Goal: Answer question/provide support

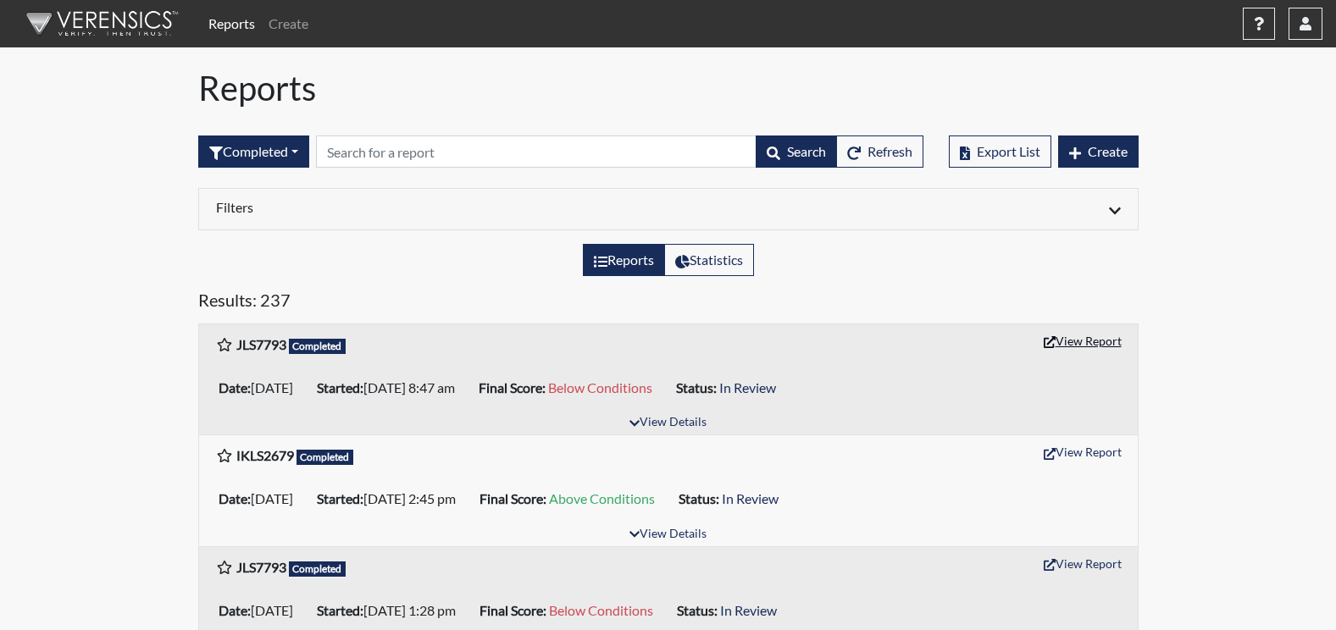
click at [1089, 337] on button "View Report" at bounding box center [1082, 341] width 93 height 26
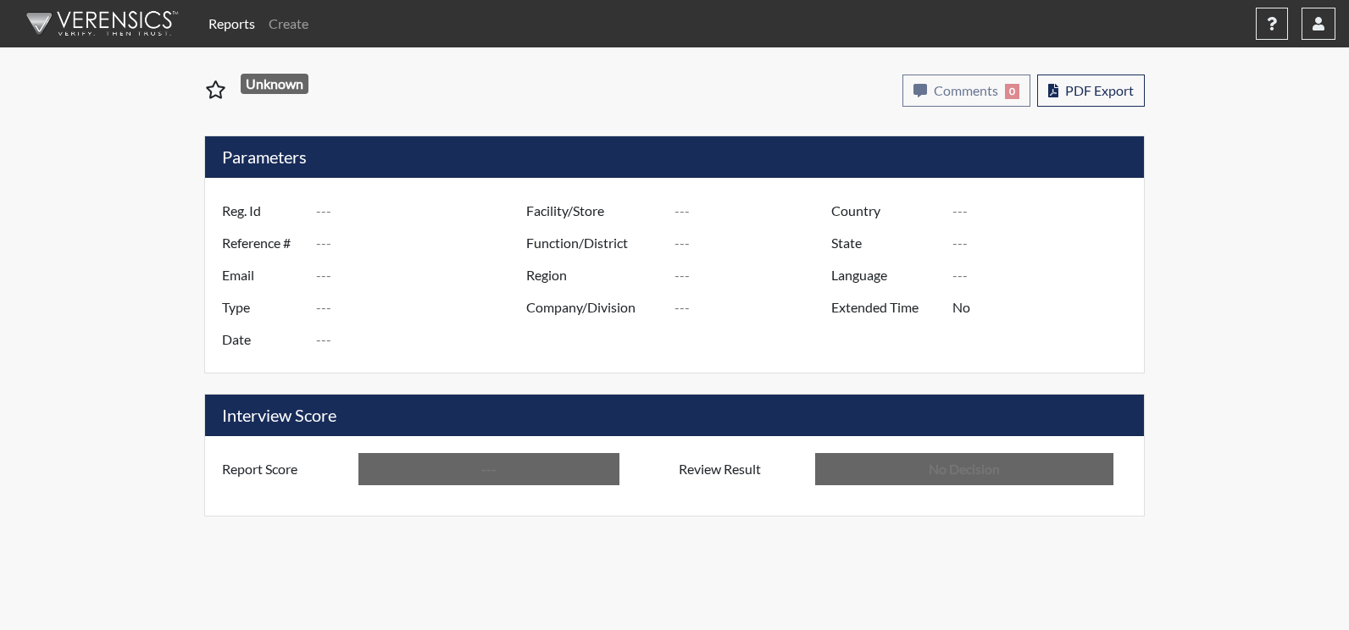
type input "JLS7793"
type input "51426"
type input "---"
type input "Corrections Pre-Employment"
type input "[DATE]"
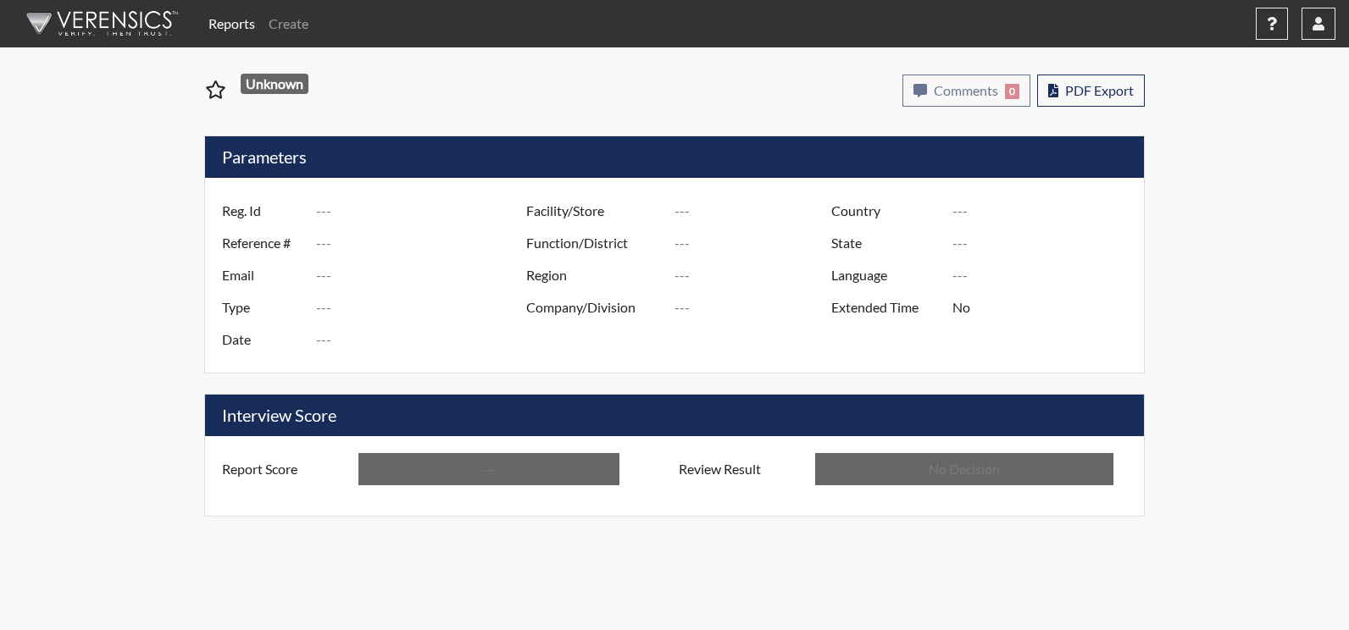
type input "Augusta SMP"
type input "[GEOGRAPHIC_DATA]"
type input "[US_STATE]"
type input "English"
type input "Below Conditions"
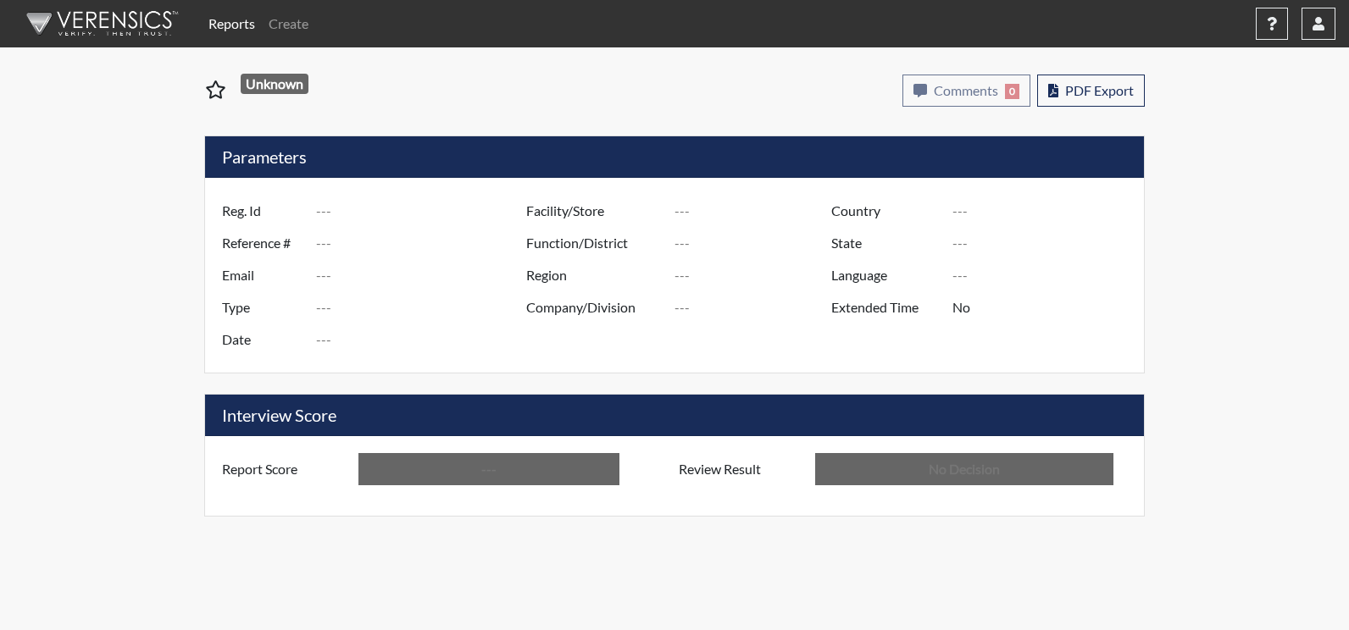
type input "In Review"
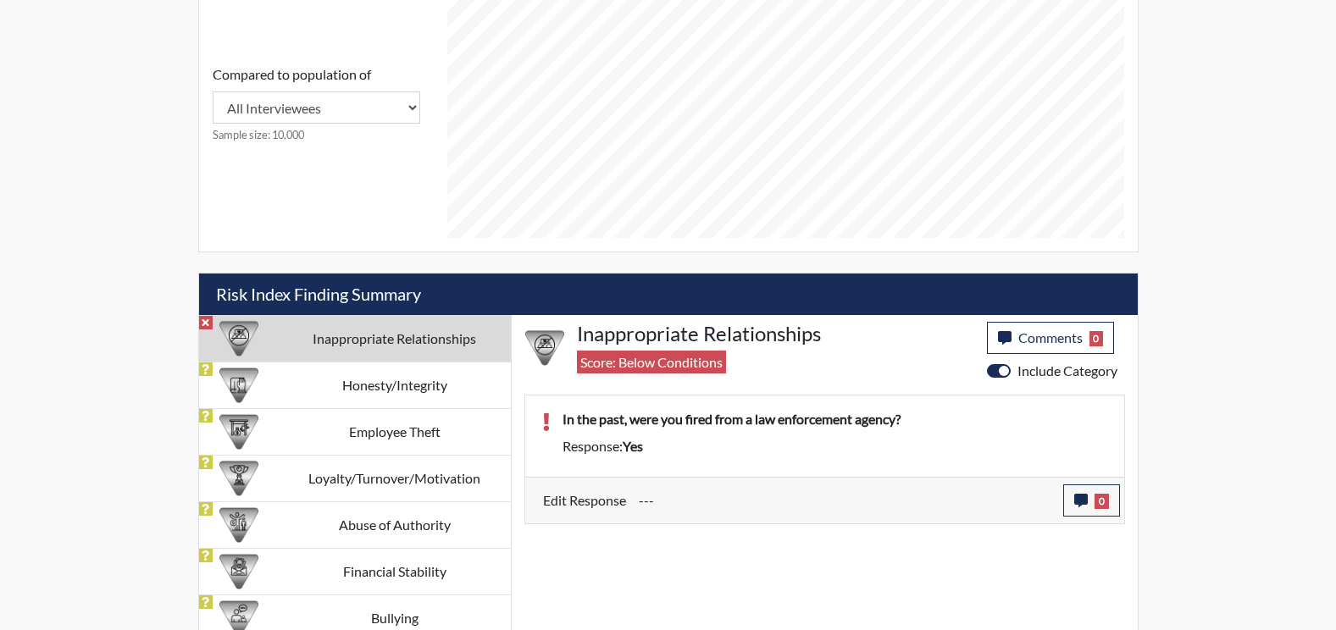
scroll to position [765, 0]
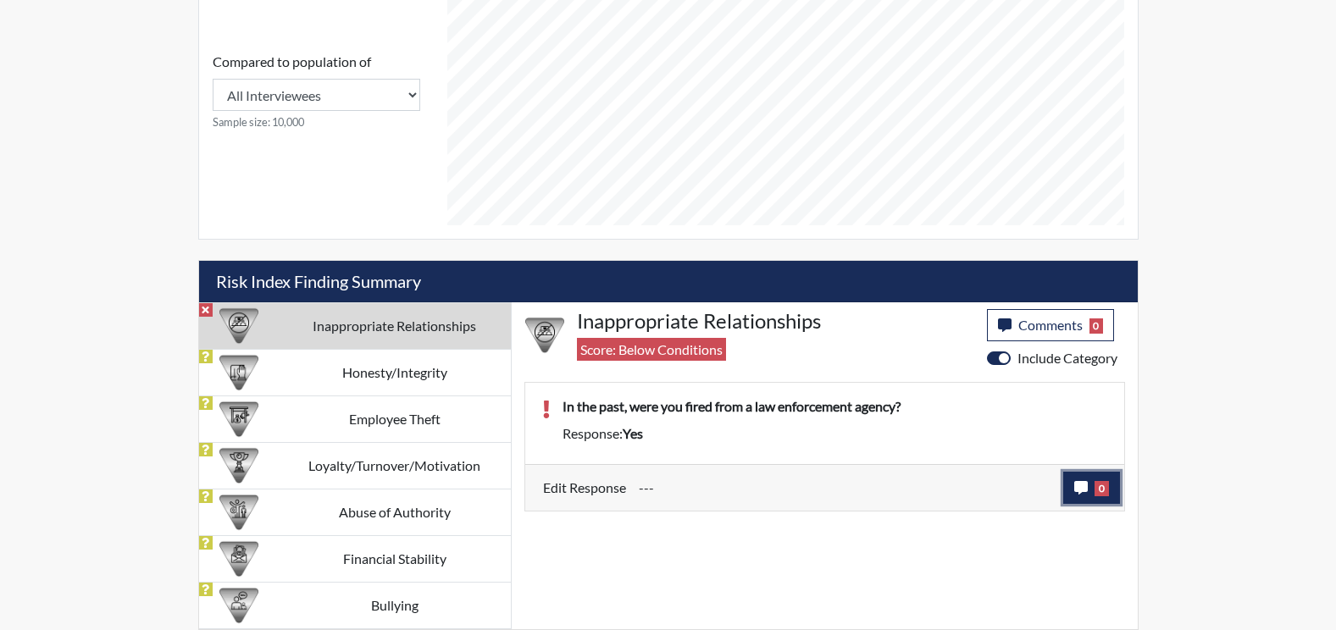
click at [1088, 488] on button "0" at bounding box center [1091, 488] width 57 height 32
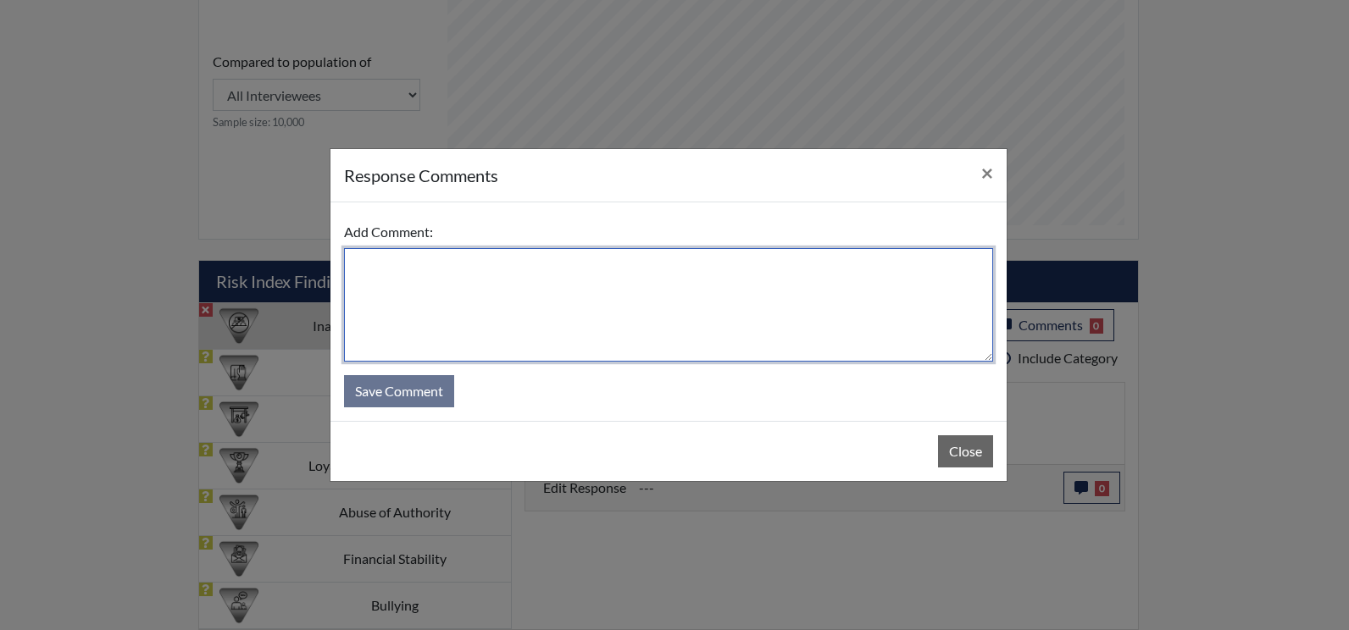
click at [504, 314] on textarea at bounding box center [668, 305] width 649 height 114
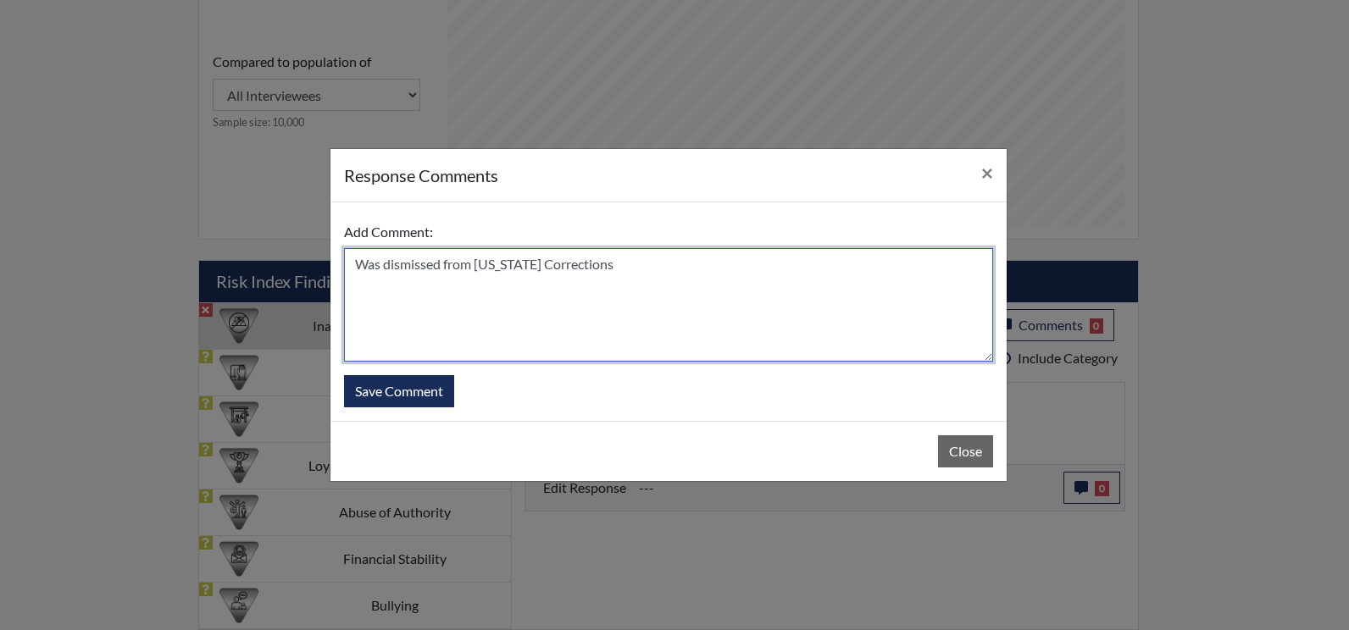
click at [636, 265] on textarea "Was dismissed from [US_STATE] Corrections" at bounding box center [668, 305] width 649 height 114
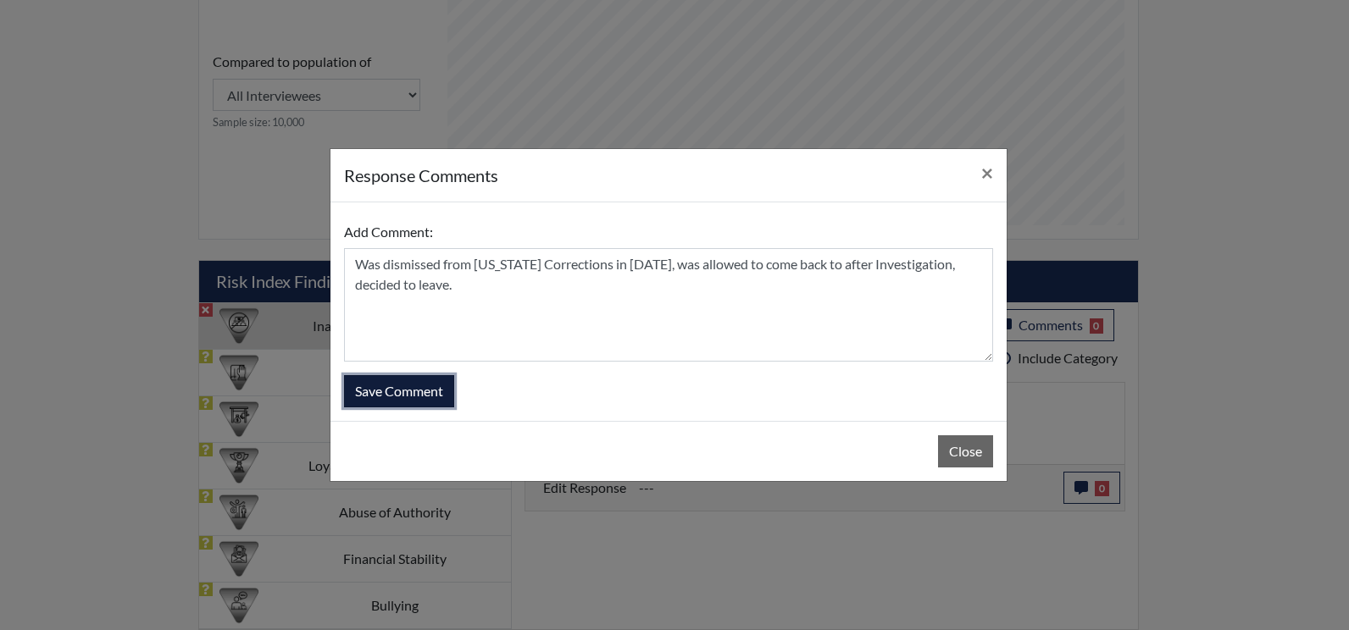
drag, startPoint x: 379, startPoint y: 398, endPoint x: 542, endPoint y: 302, distance: 188.7
click at [540, 324] on form "Add Comment: Was dismissed from [US_STATE] Corrections in [DATE], was allowed t…" at bounding box center [668, 311] width 649 height 191
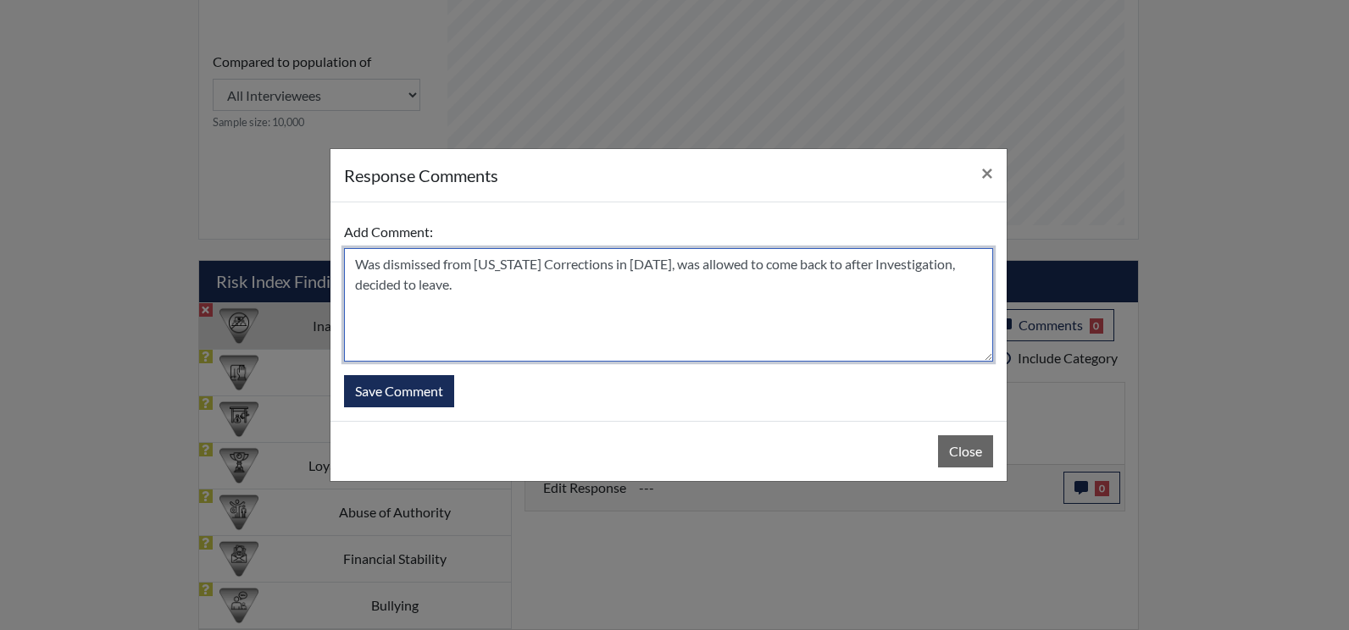
click at [568, 261] on textarea "Was dismissed from [US_STATE] Corrections in [DATE], was allowed to come back t…" at bounding box center [668, 305] width 649 height 114
click at [872, 263] on textarea "Was dismissed from [US_STATE] Department of Corrections in [DATE], was allowed …" at bounding box center [668, 305] width 649 height 114
click at [401, 285] on textarea "Was dismissed from [US_STATE] Department of Corrections in [DATE], was allowed …" at bounding box center [668, 305] width 649 height 114
click at [468, 289] on textarea "Was dismissed from [US_STATE] Department of Corrections in [DATE], was allowed …" at bounding box center [668, 305] width 649 height 114
type textarea "Was dismissed from [US_STATE] Department of Corrections in [DATE], was allowed …"
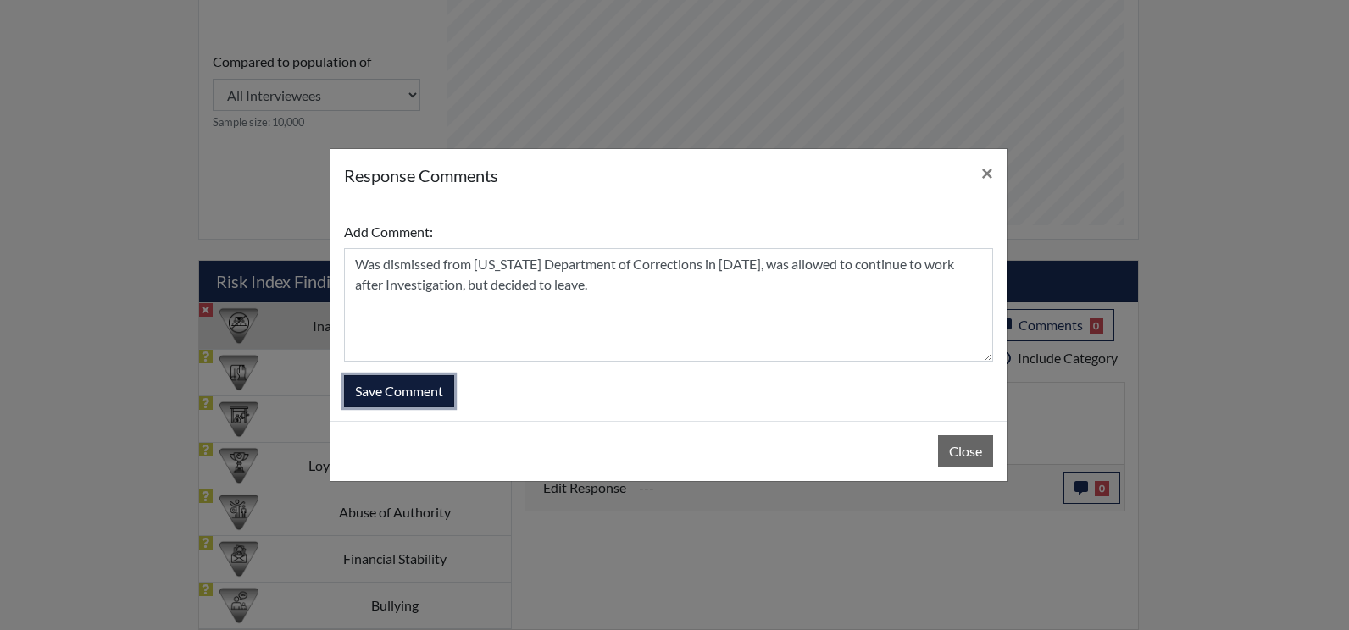
click at [402, 390] on button "Save Comment" at bounding box center [399, 391] width 110 height 32
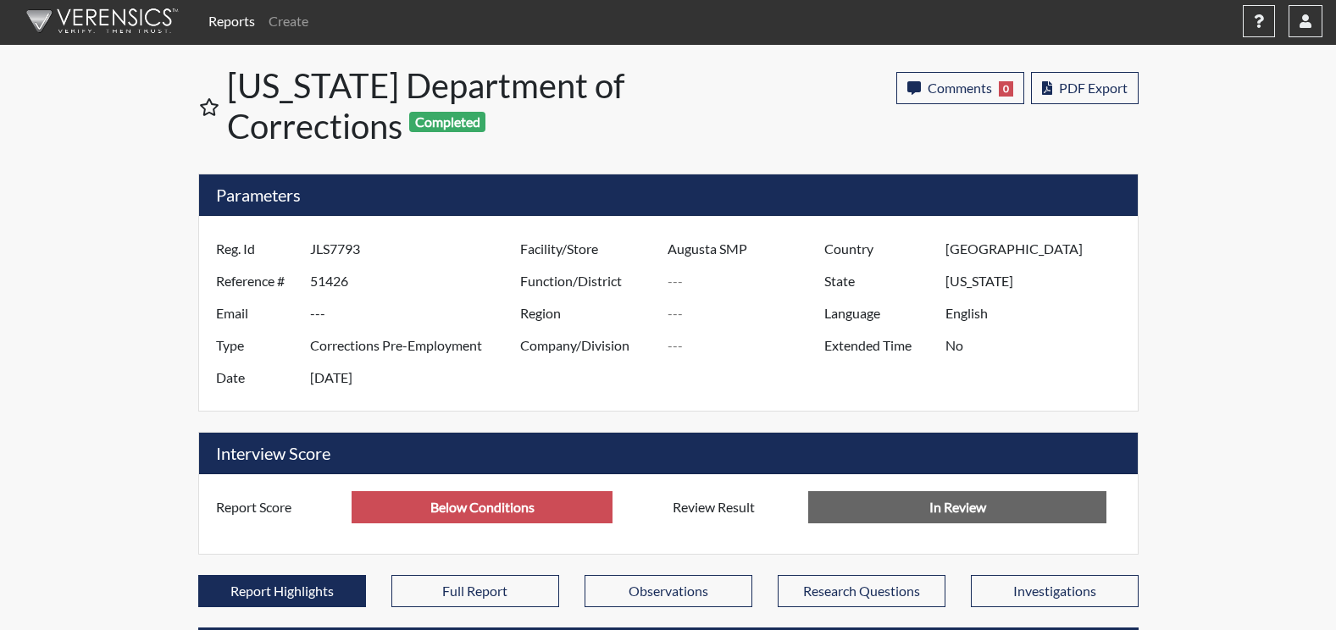
scroll to position [0, 0]
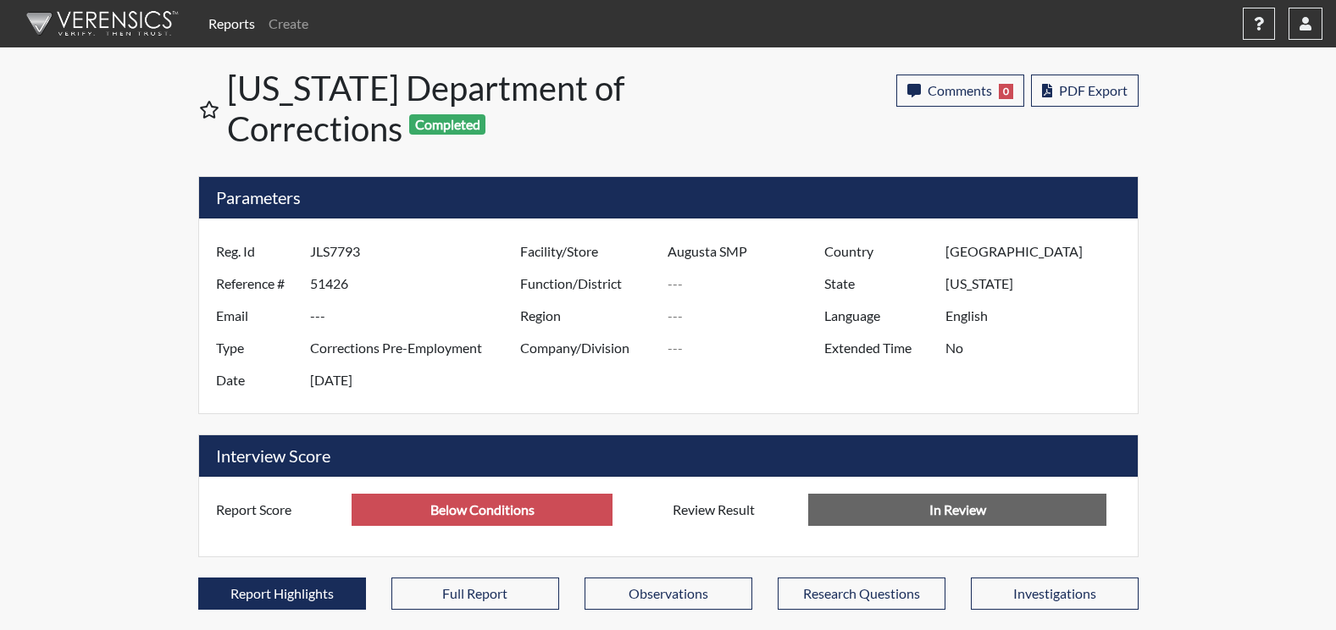
drag, startPoint x: 380, startPoint y: 255, endPoint x: 269, endPoint y: 270, distance: 112.8
click at [269, 270] on div "Reg. Id JLS7793 Reference # 51426 Email --- Type Corrections Pre-Employment Dat…" at bounding box center [364, 315] width 304 height 161
drag, startPoint x: 269, startPoint y: 270, endPoint x: 330, endPoint y: 244, distance: 66.4
drag, startPoint x: 363, startPoint y: 282, endPoint x: 309, endPoint y: 282, distance: 53.4
click at [310, 282] on input "51426" at bounding box center [417, 284] width 214 height 32
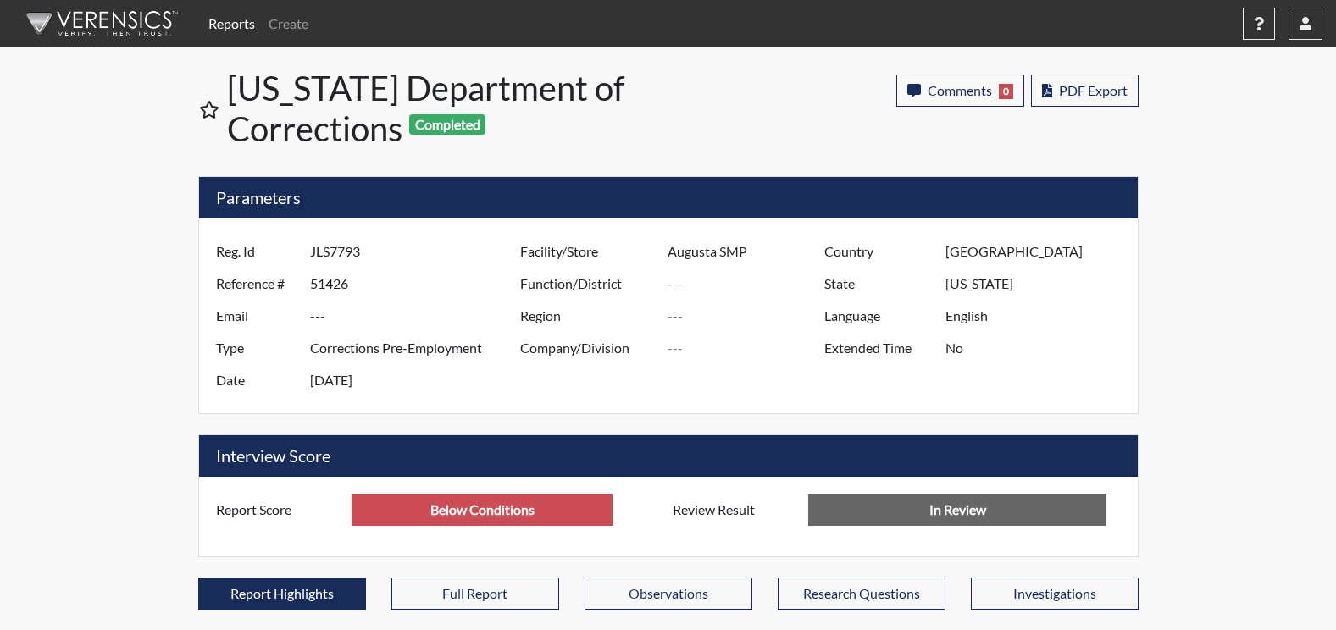
drag, startPoint x: 309, startPoint y: 282, endPoint x: 330, endPoint y: 279, distance: 20.6
